Goal: Answer question/provide support

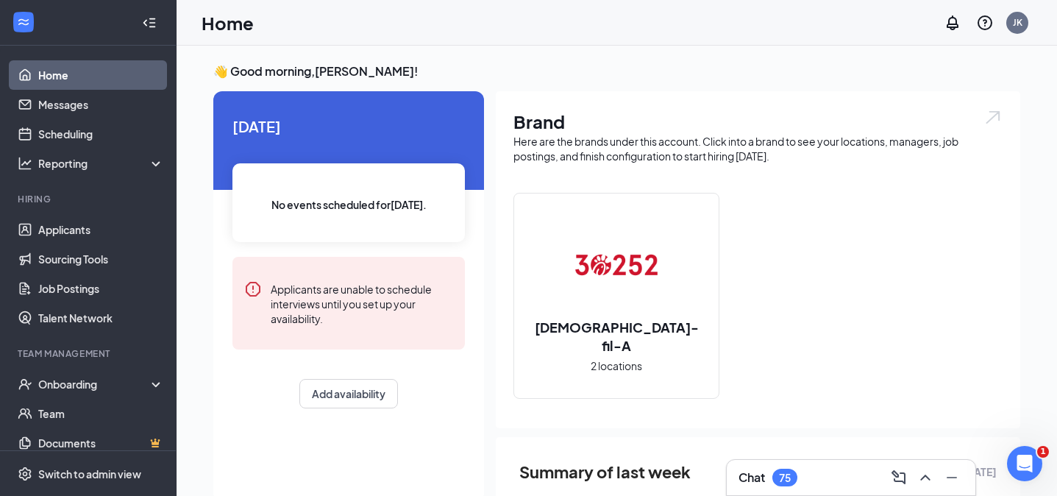
click at [842, 469] on div "Chat 75" at bounding box center [850, 477] width 225 height 24
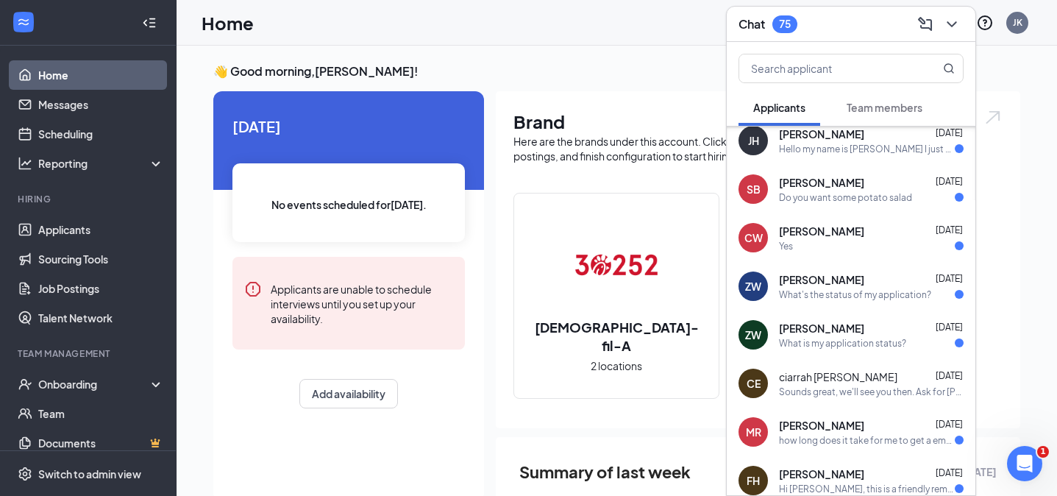
scroll to position [399, 0]
click at [337, 439] on div "[DATE] No events scheduled for [DATE] . Applicants are unable to schedule inter…" at bounding box center [348, 296] width 271 height 410
click at [69, 226] on link "Applicants" at bounding box center [101, 229] width 126 height 29
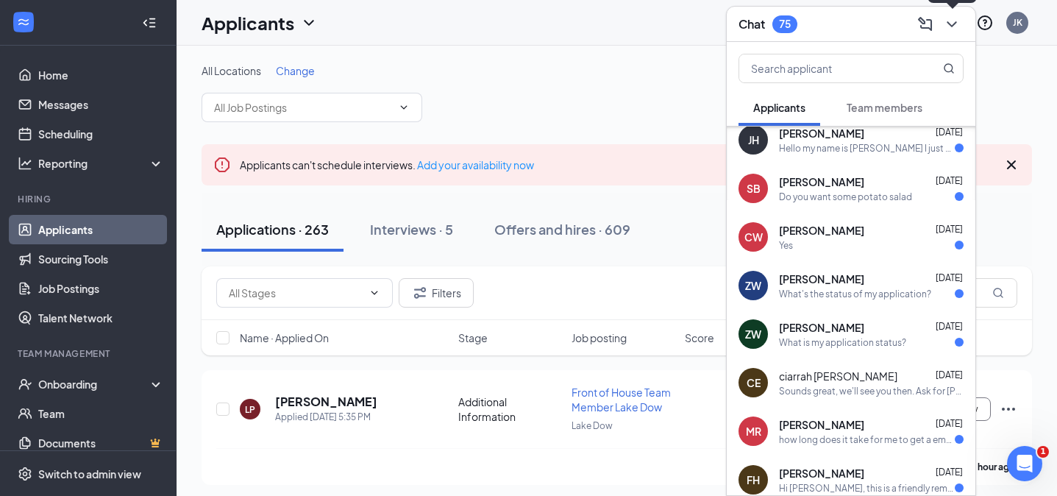
click at [957, 22] on icon "ChevronDown" at bounding box center [952, 24] width 18 height 18
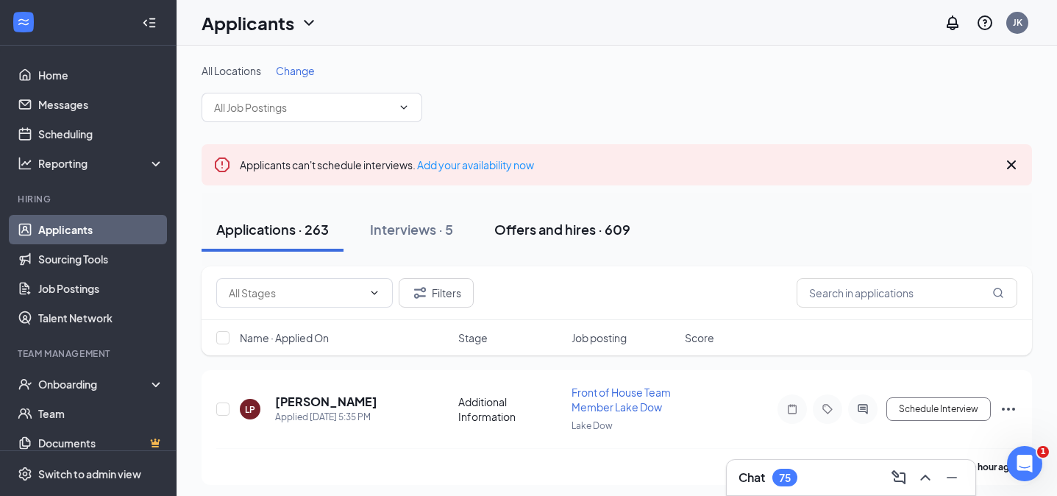
click at [549, 229] on div "Offers and hires · 609" at bounding box center [562, 229] width 136 height 18
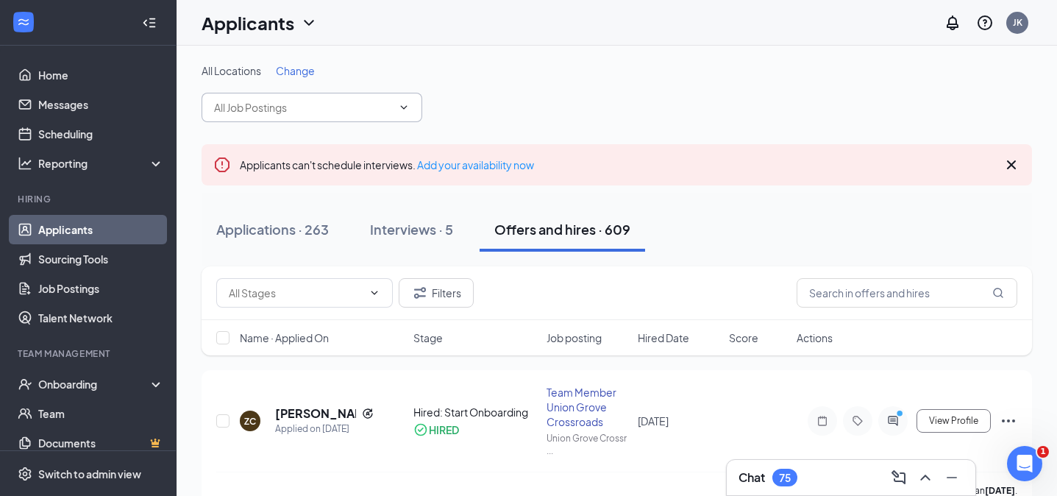
click at [403, 105] on icon "ChevronDown" at bounding box center [404, 107] width 12 height 12
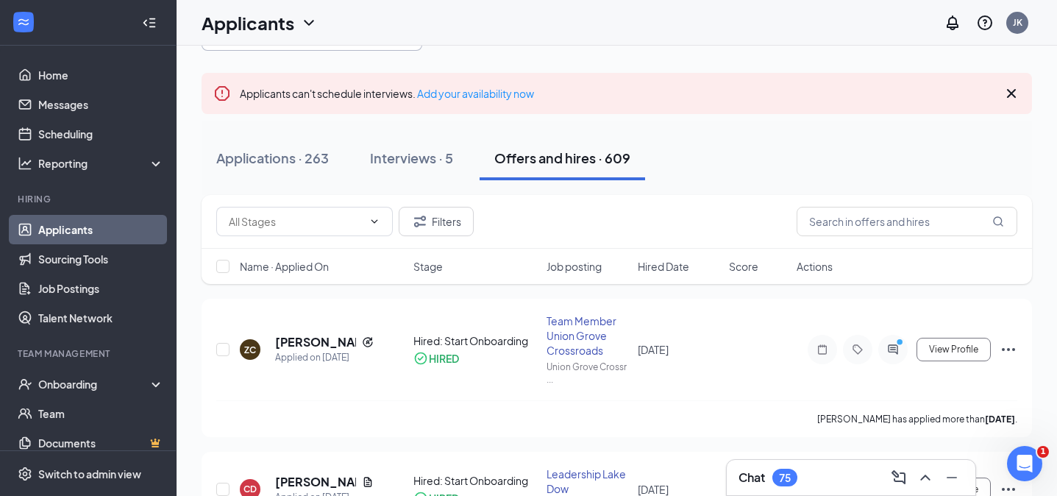
scroll to position [82, 0]
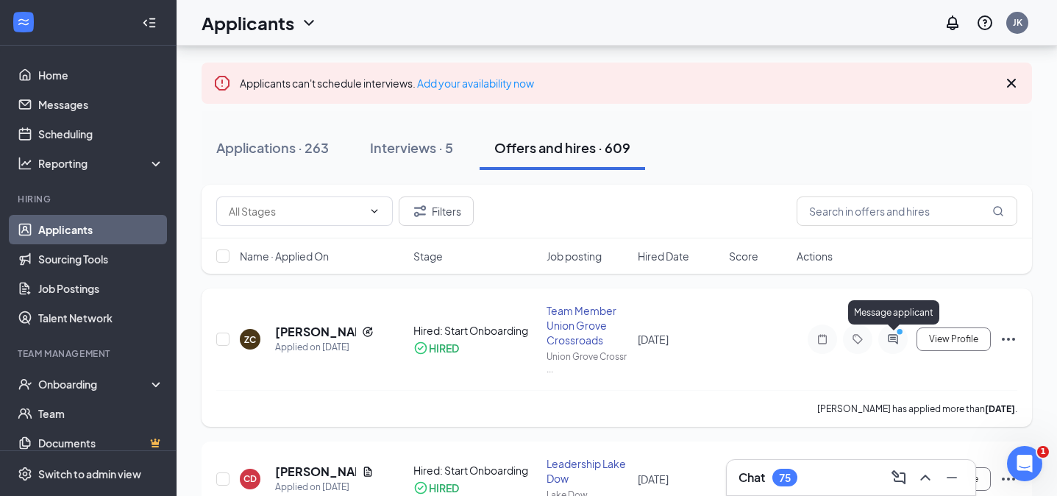
click at [893, 338] on icon "PrimaryDot" at bounding box center [902, 333] width 18 height 12
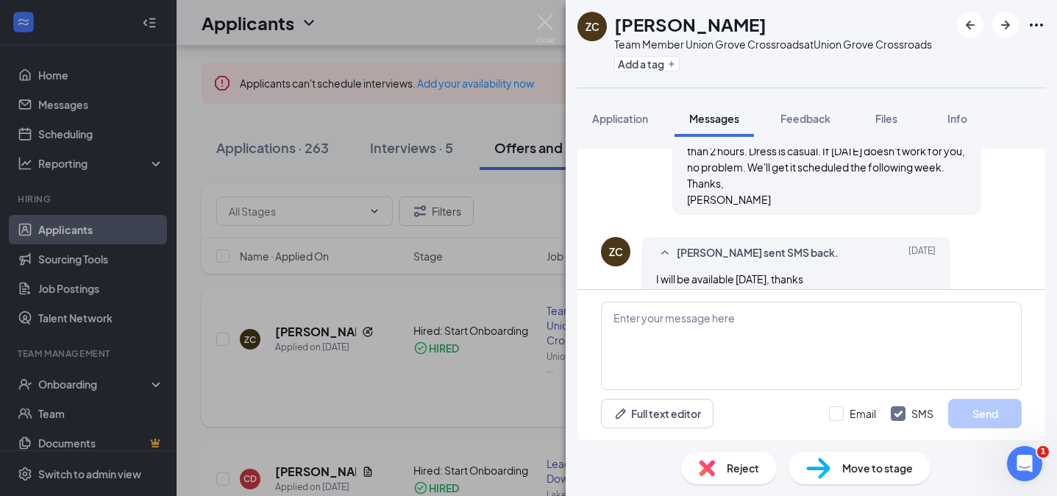
scroll to position [386, 0]
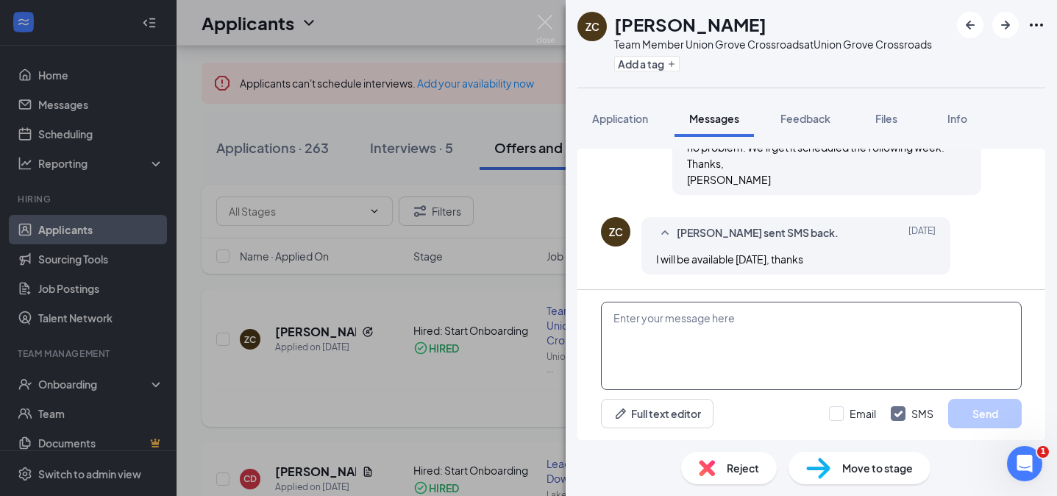
click at [740, 315] on textarea at bounding box center [811, 345] width 421 height 88
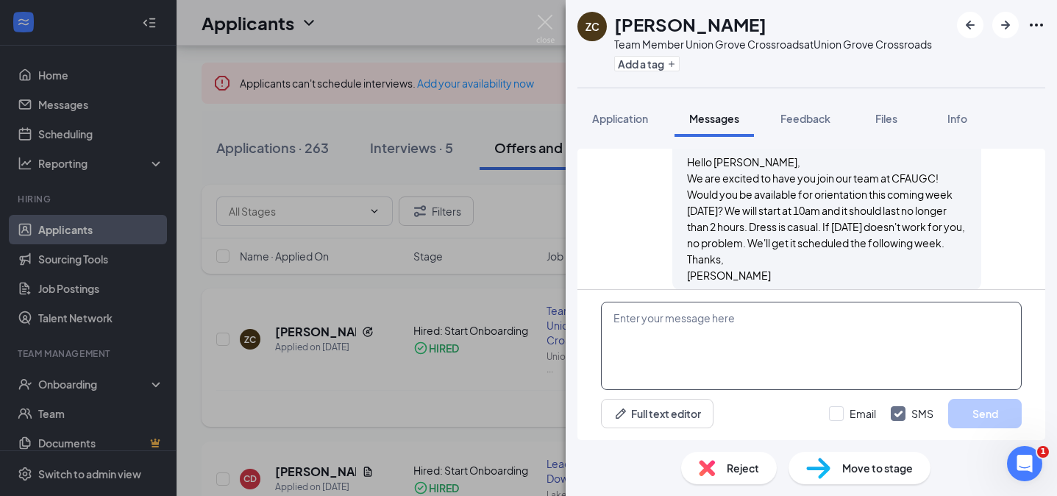
scroll to position [386, 0]
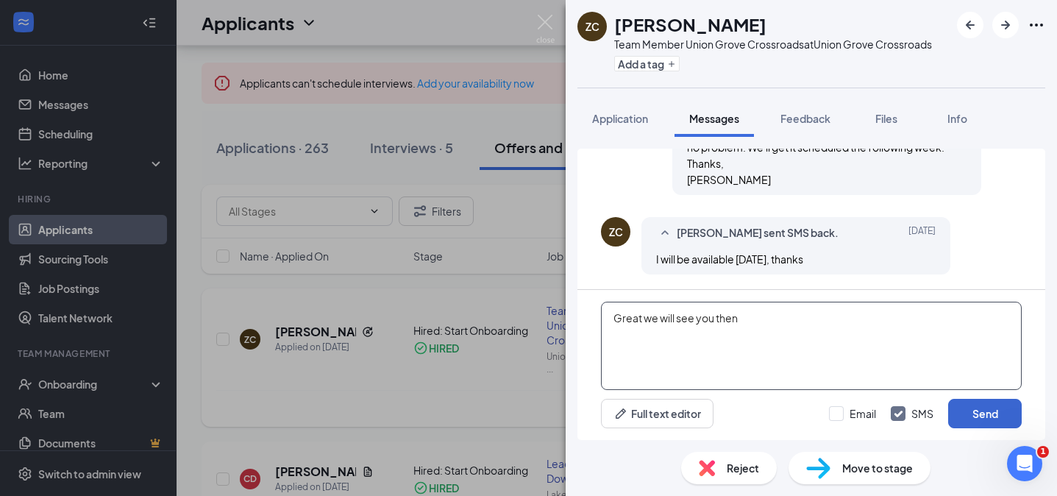
type textarea "Great we will see you then"
click at [990, 415] on button "Send" at bounding box center [985, 412] width 74 height 29
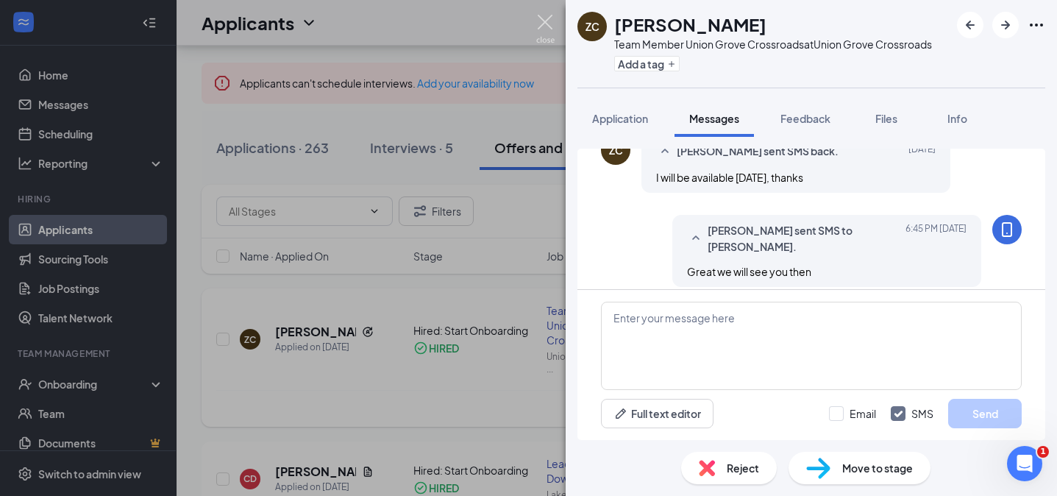
scroll to position [480, 0]
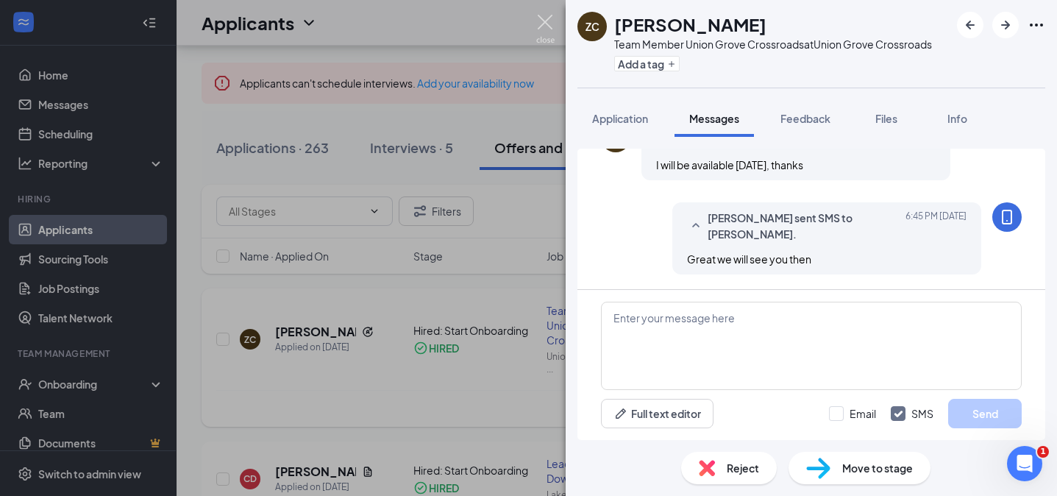
click at [545, 19] on img at bounding box center [545, 29] width 18 height 29
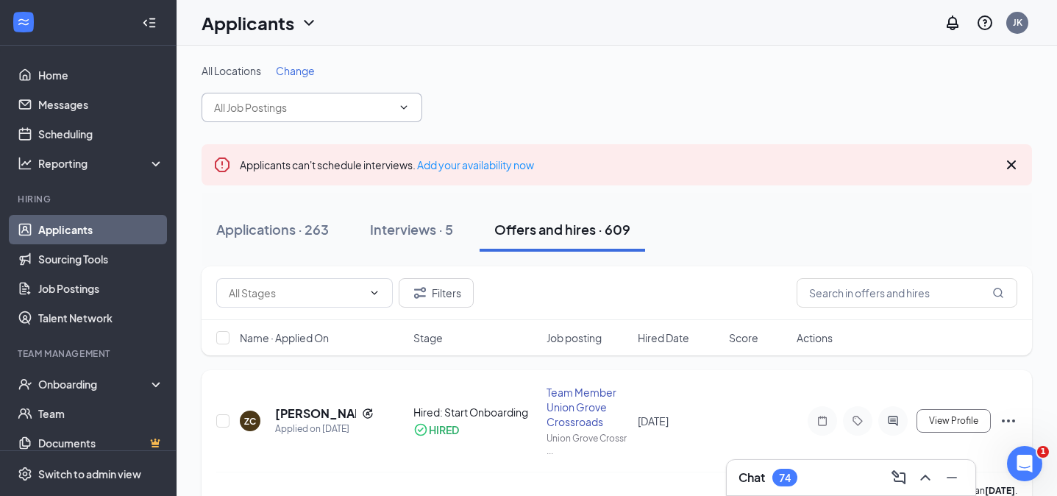
click at [399, 105] on icon "ChevronDown" at bounding box center [404, 107] width 12 height 12
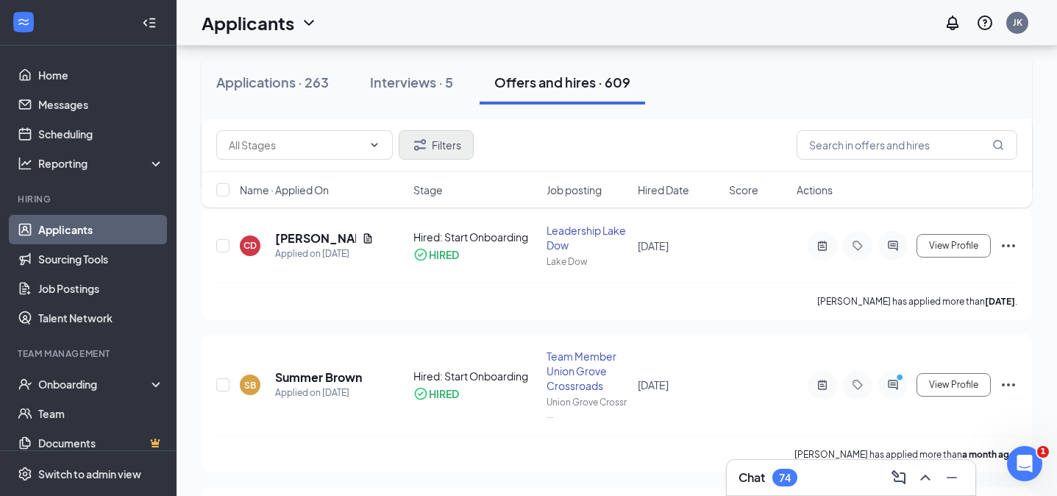
scroll to position [329, 0]
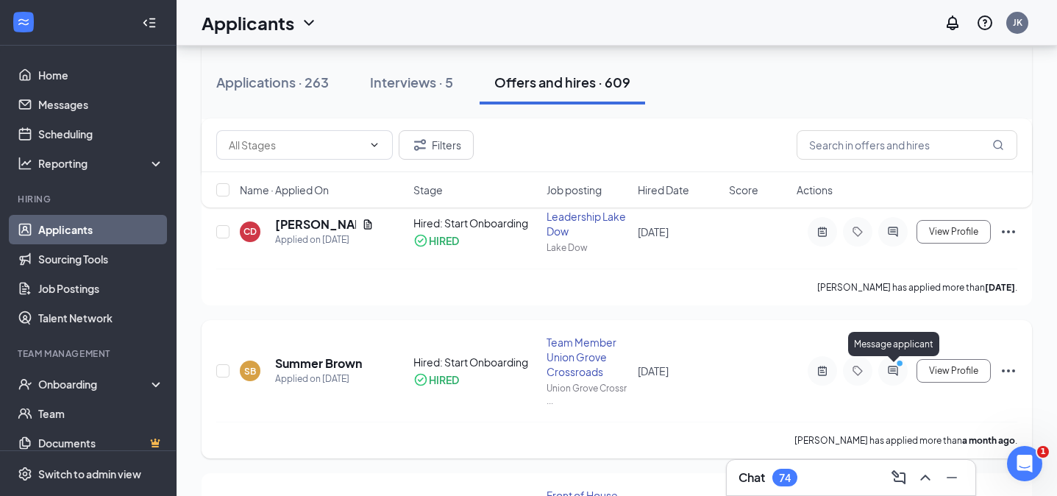
click at [896, 368] on icon "PrimaryDot" at bounding box center [902, 365] width 18 height 12
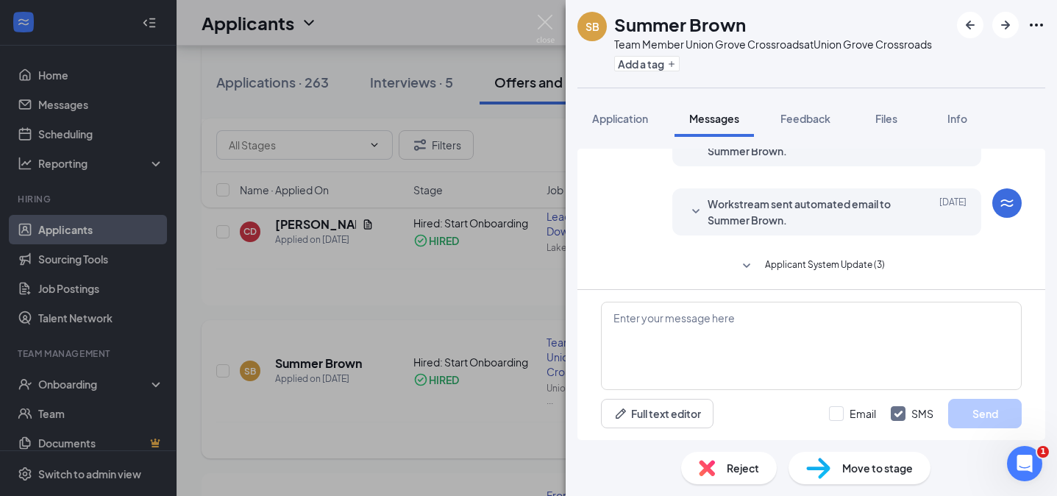
scroll to position [614, 0]
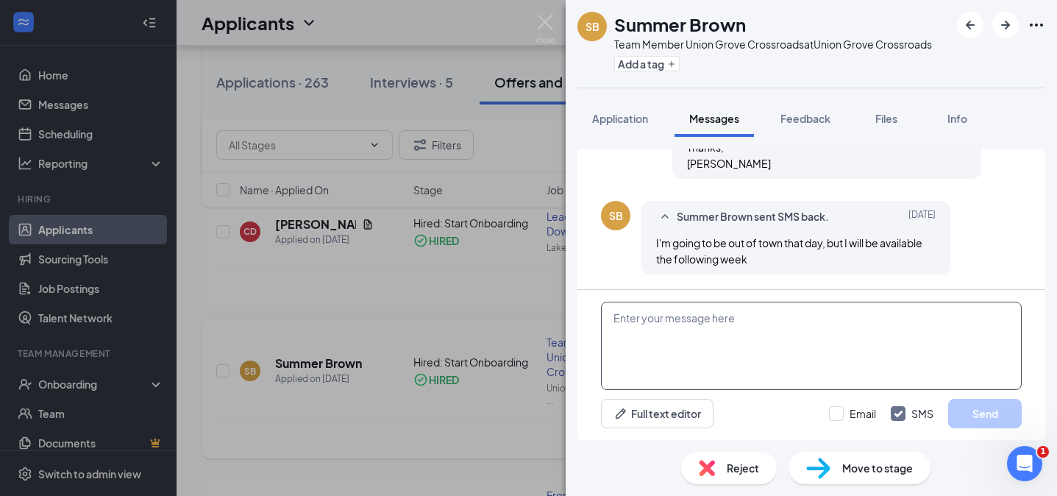
click at [704, 323] on textarea at bounding box center [811, 345] width 421 height 88
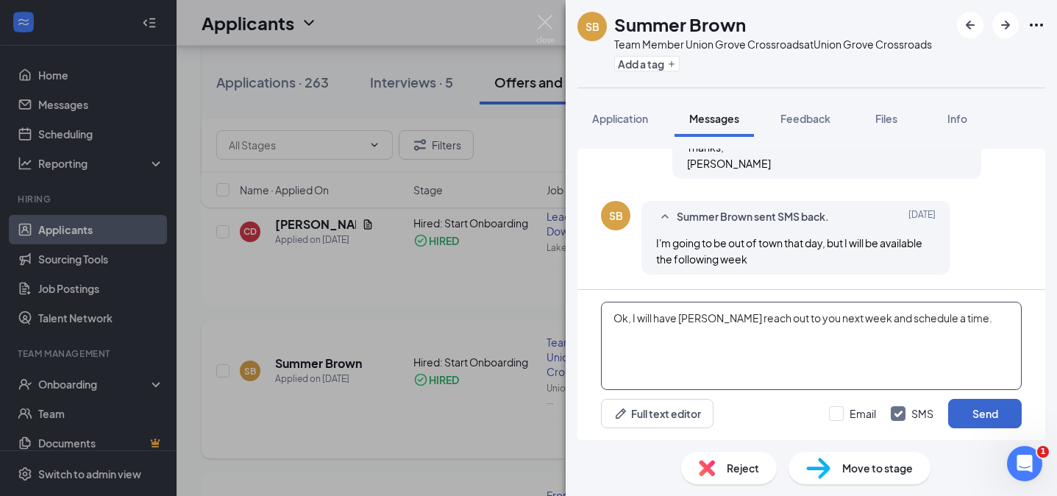
type textarea "Ok, I will have [PERSON_NAME] reach out to you next week and schedule a time."
click at [977, 421] on button "Send" at bounding box center [985, 412] width 74 height 29
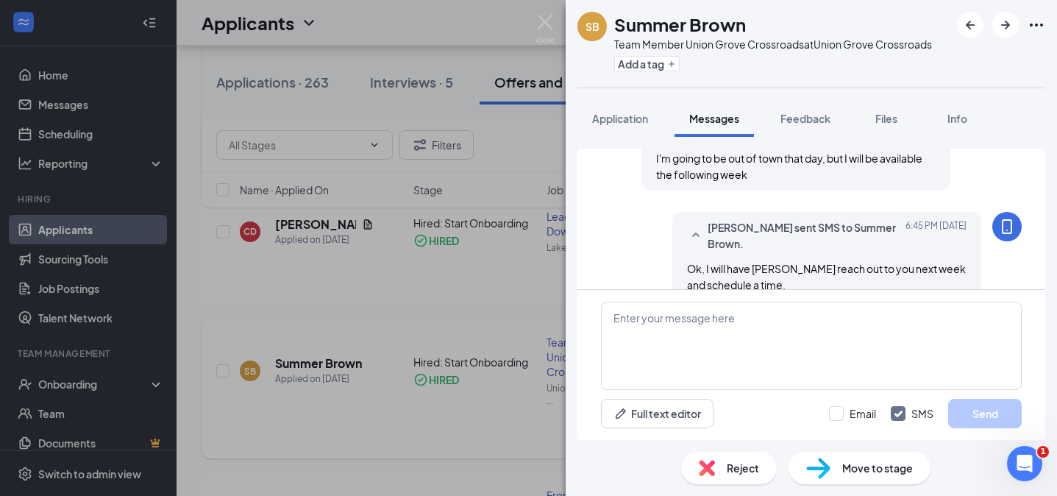
scroll to position [724, 0]
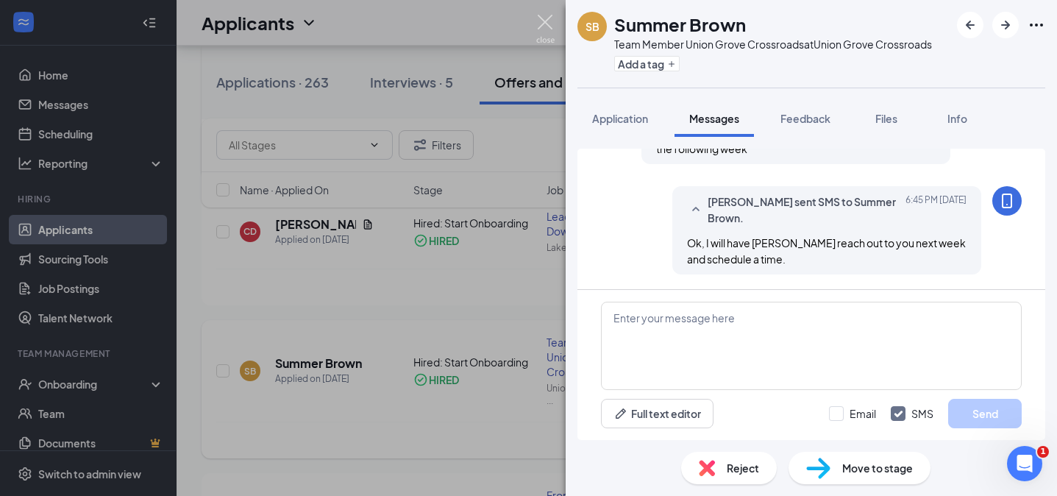
click at [543, 20] on img at bounding box center [545, 29] width 18 height 29
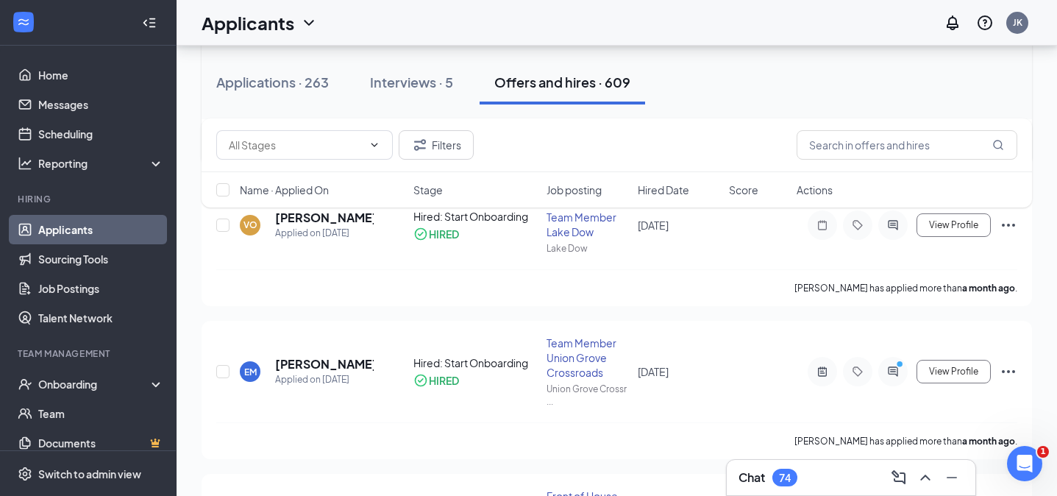
scroll to position [622, 0]
click at [896, 368] on icon "PrimaryDot" at bounding box center [902, 365] width 18 height 12
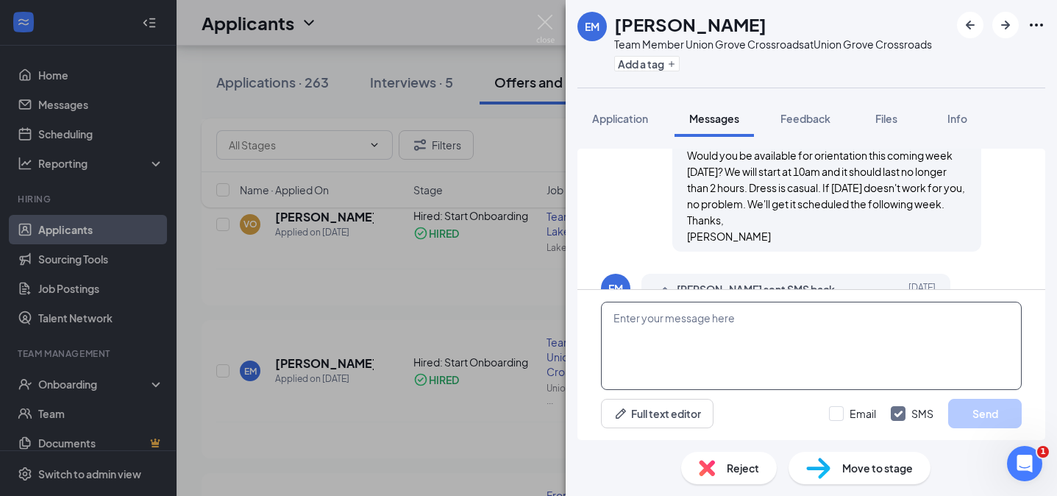
scroll to position [583, 0]
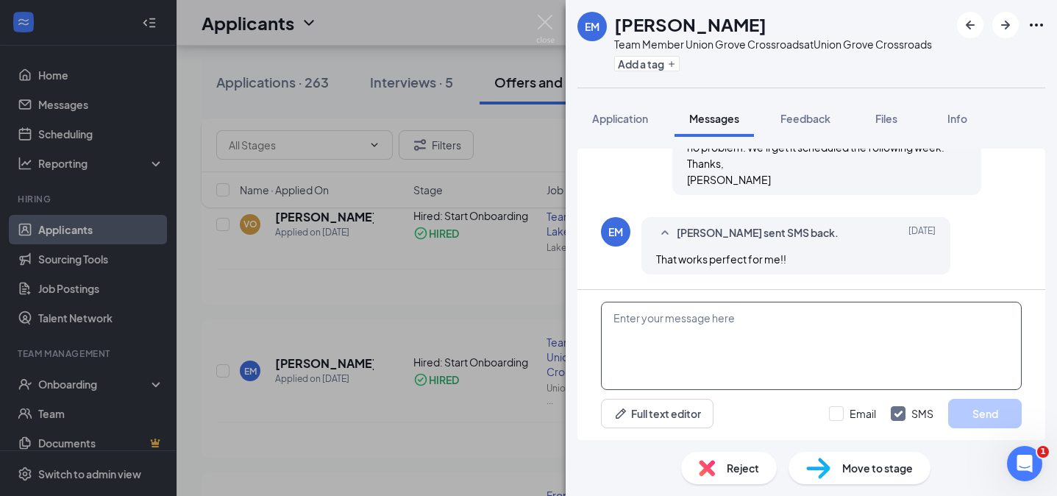
click at [739, 318] on textarea at bounding box center [811, 345] width 421 height 88
type textarea "Great! See you [DATE]"
click at [979, 412] on button "Send" at bounding box center [985, 412] width 74 height 29
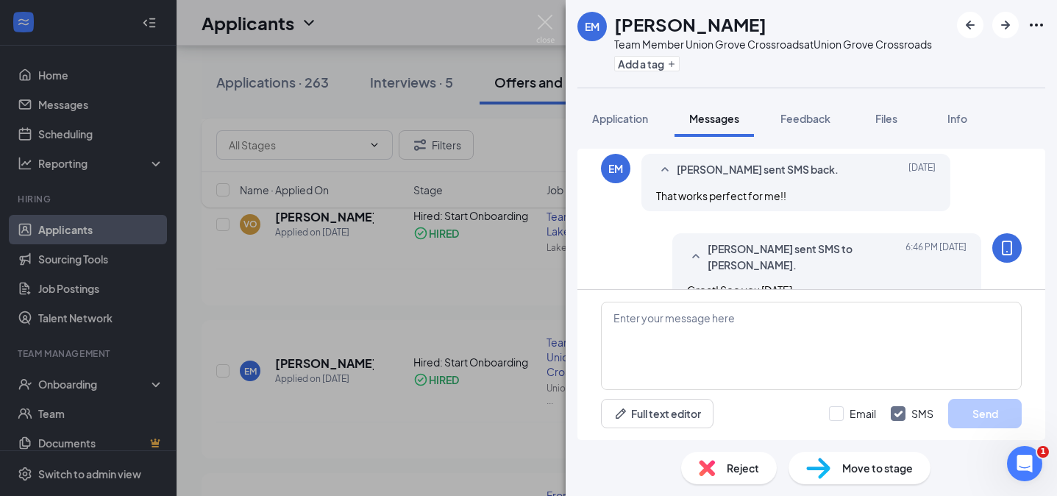
scroll to position [662, 0]
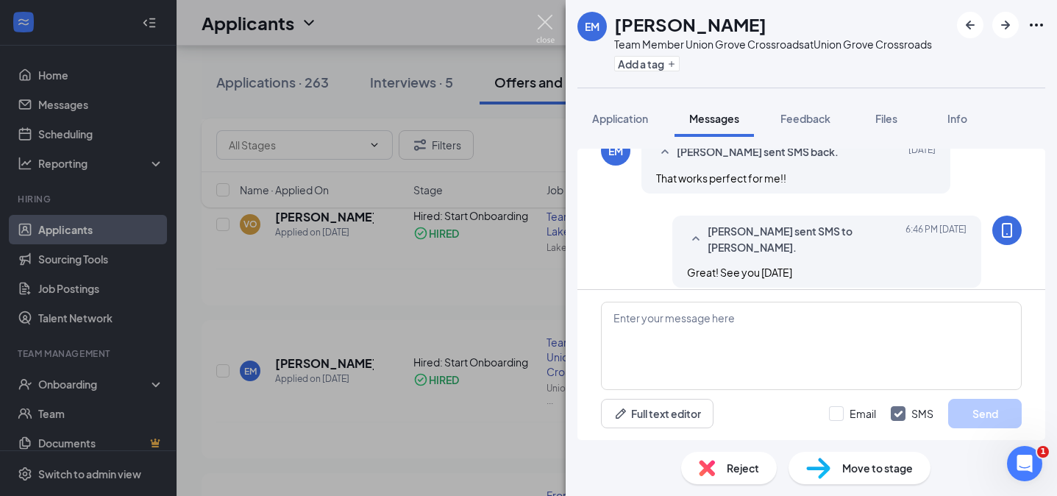
click at [546, 25] on img at bounding box center [545, 29] width 18 height 29
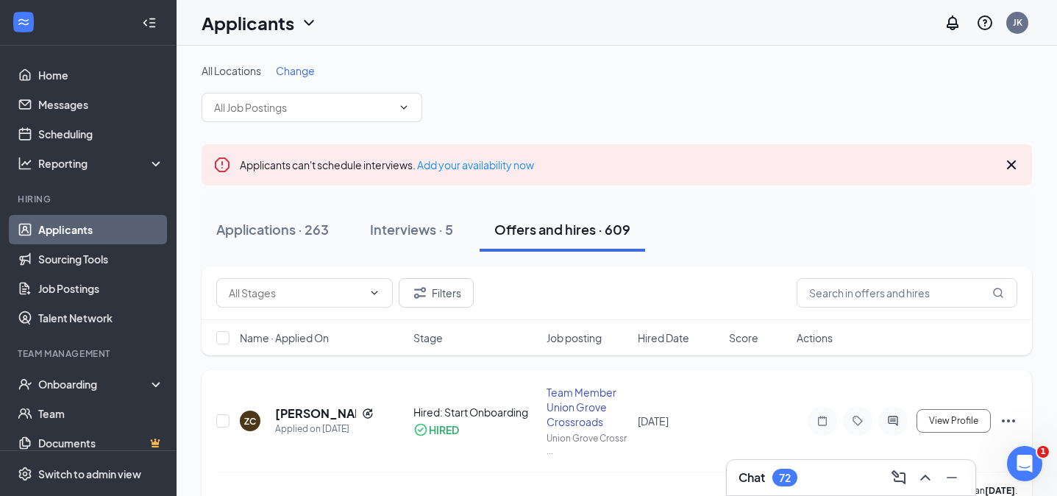
click at [75, 229] on link "Applicants" at bounding box center [101, 229] width 126 height 29
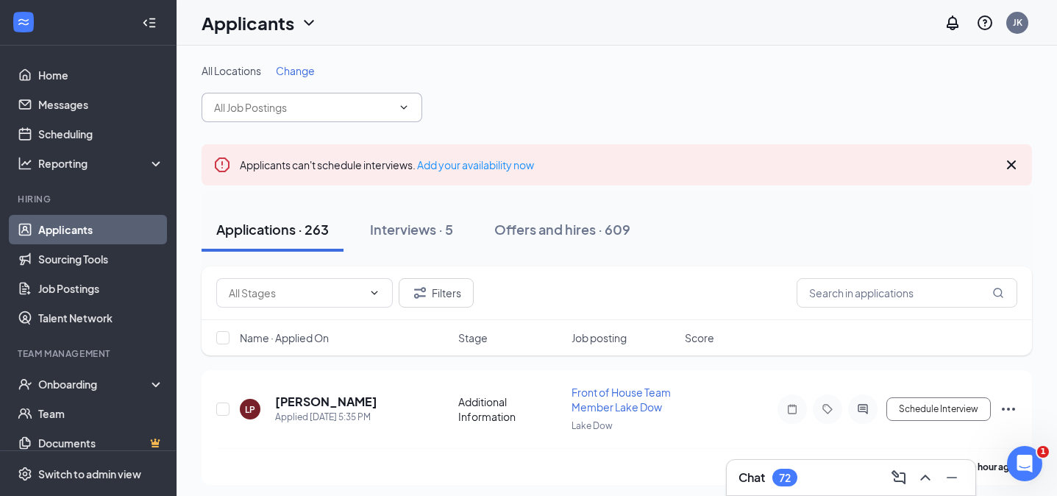
click at [400, 108] on icon "ChevronDown" at bounding box center [404, 107] width 12 height 12
click at [407, 106] on icon "ChevronDown" at bounding box center [404, 107] width 7 height 4
click at [282, 110] on input "text" at bounding box center [303, 107] width 178 height 16
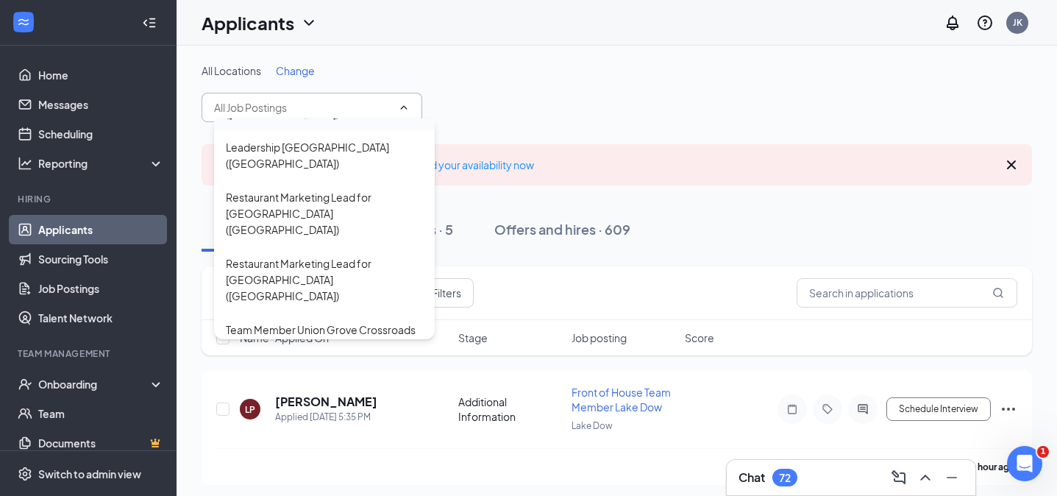
scroll to position [129, 0]
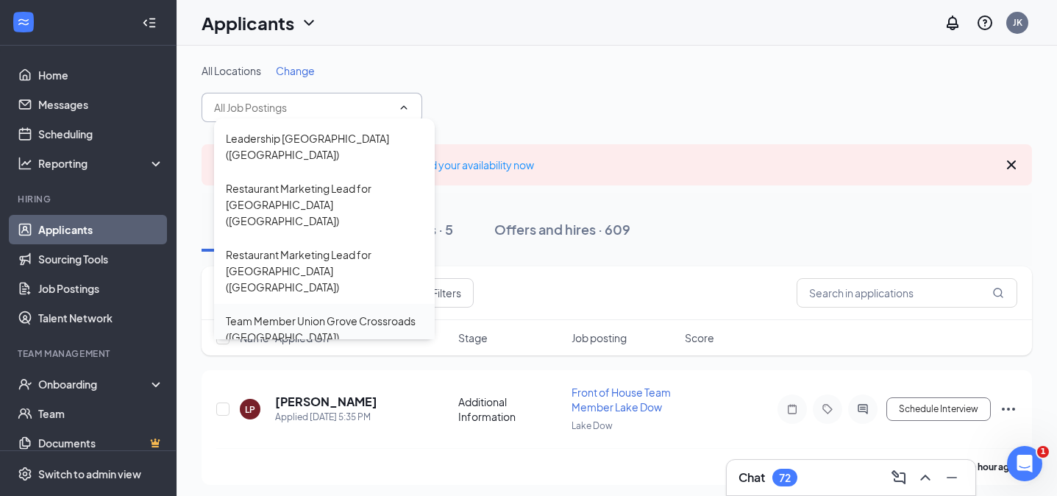
click at [299, 312] on div "Team Member Union Grove Crossroads ([GEOGRAPHIC_DATA])" at bounding box center [324, 328] width 197 height 32
type input "Team Member Union Grove Crossroads ([GEOGRAPHIC_DATA])"
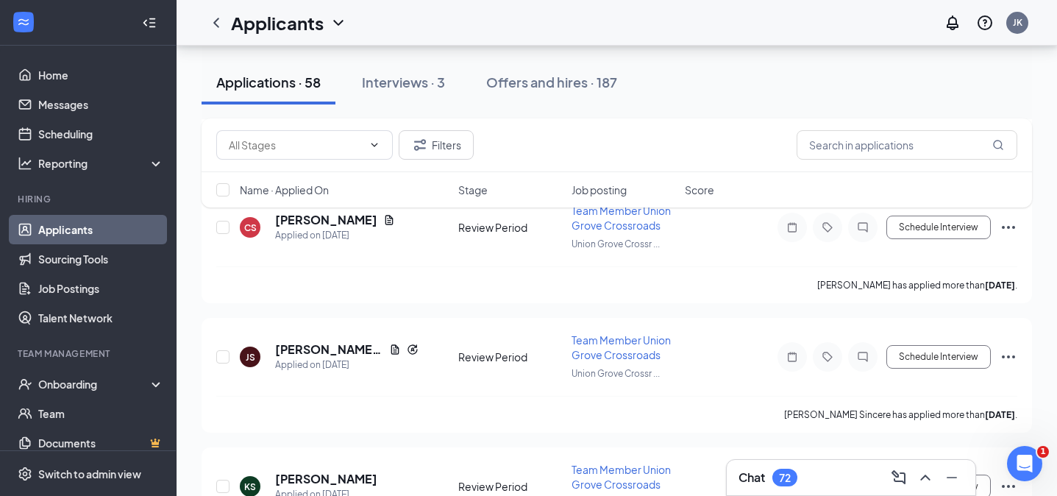
scroll to position [747, 0]
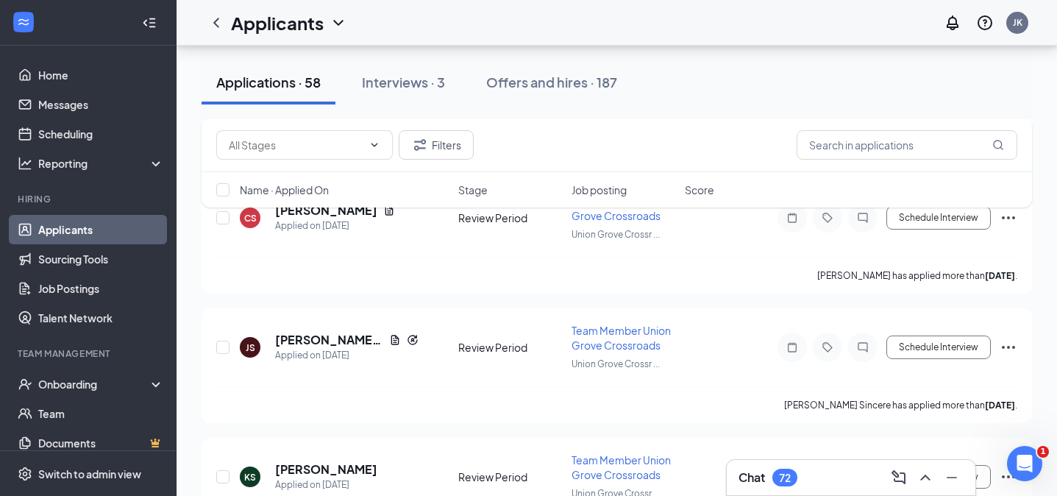
click at [859, 476] on div "Chat 72" at bounding box center [850, 477] width 225 height 24
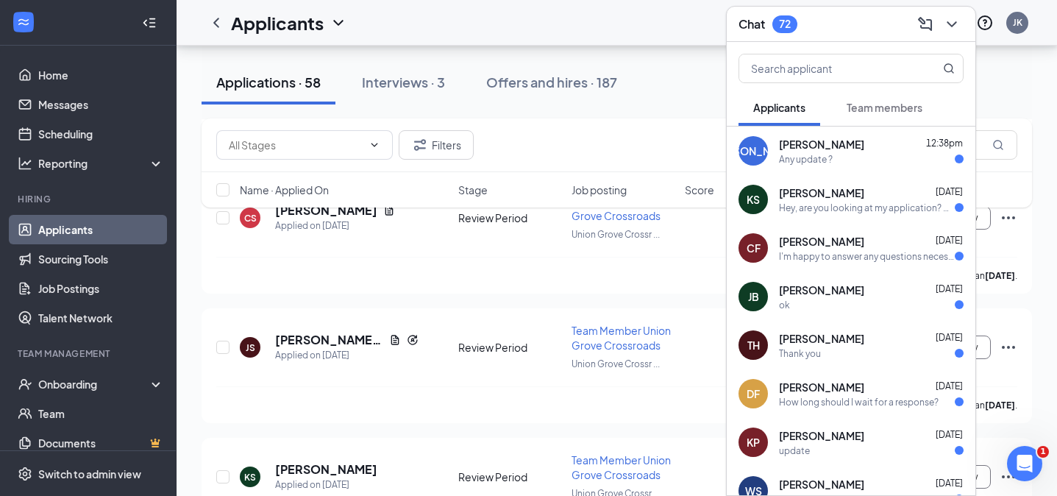
click at [835, 209] on div "Hey, are you looking at my application? Or have u looked at it?" at bounding box center [867, 207] width 176 height 12
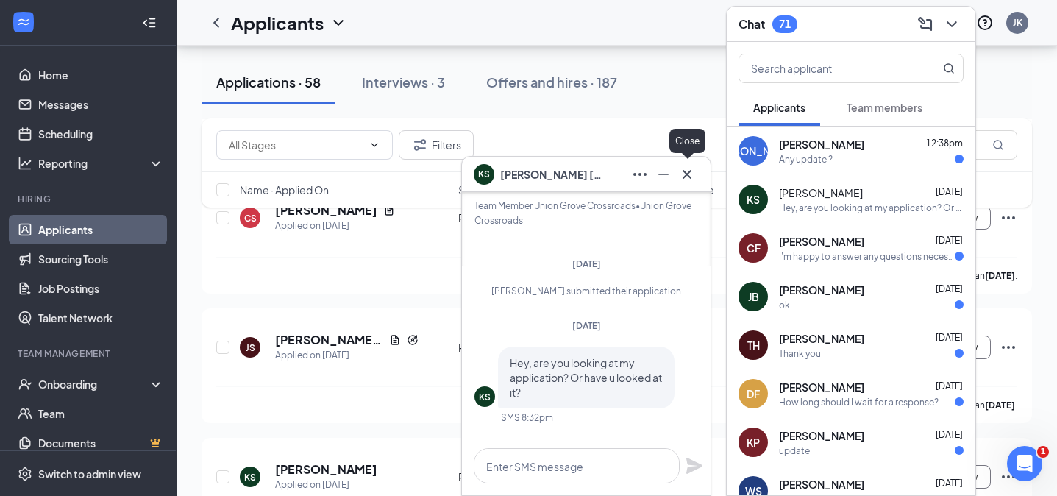
click at [689, 171] on icon "Cross" at bounding box center [686, 173] width 9 height 9
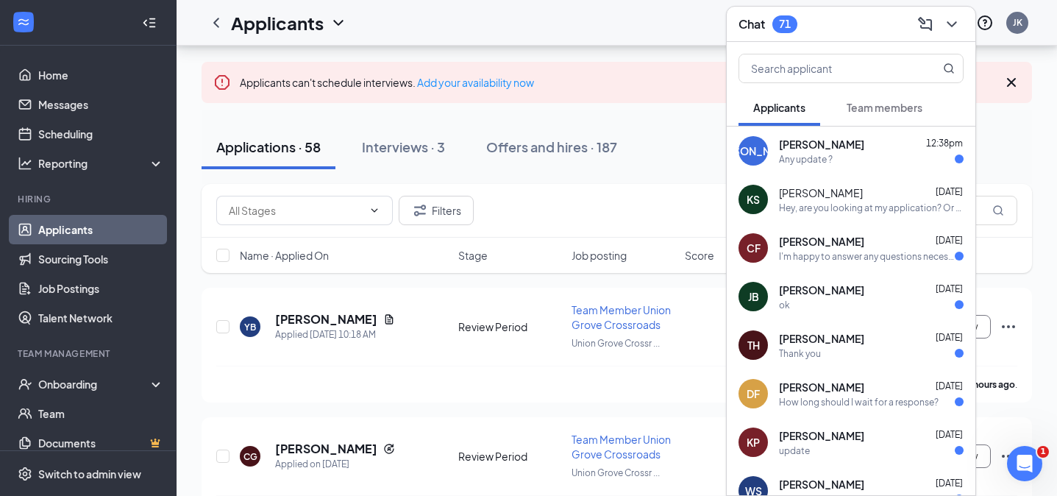
scroll to position [107, 0]
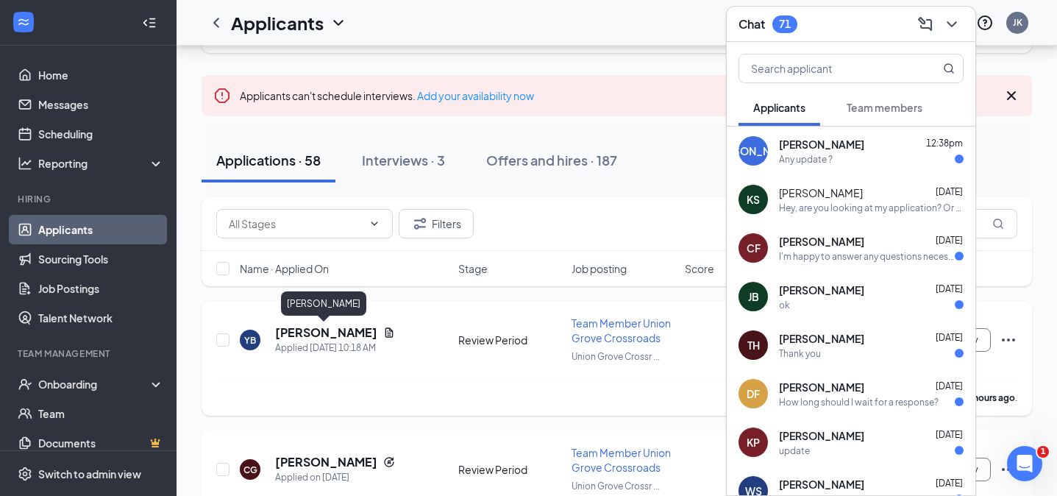
click at [316, 331] on h5 "[PERSON_NAME]" at bounding box center [326, 332] width 102 height 16
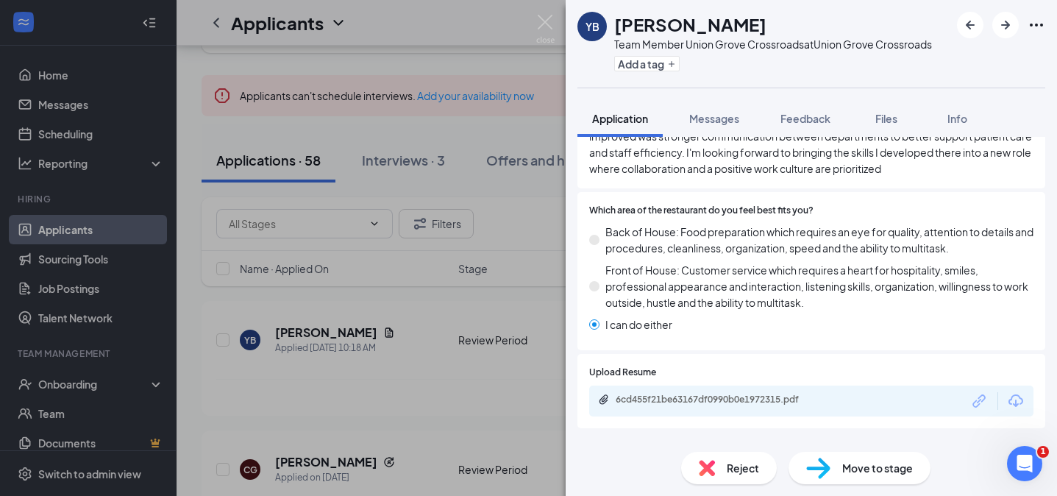
scroll to position [1053, 0]
click at [543, 19] on img at bounding box center [545, 29] width 18 height 29
